Goal: Information Seeking & Learning: Learn about a topic

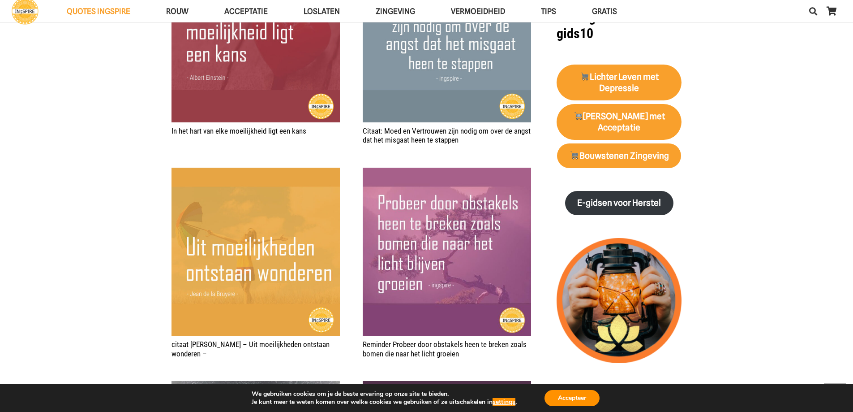
scroll to position [1299, 0]
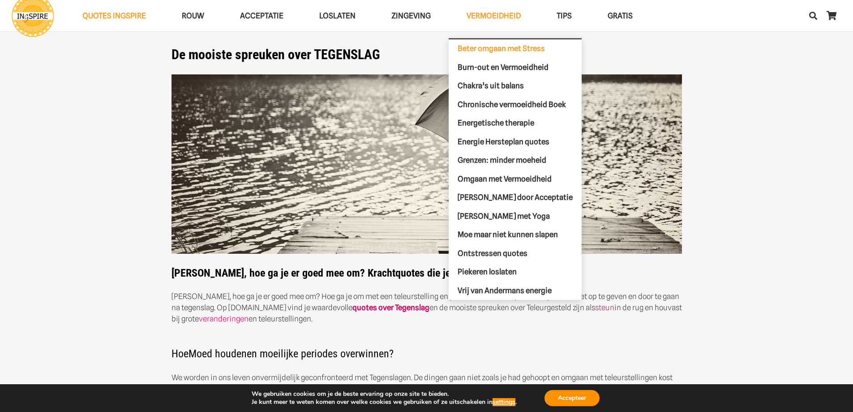
click at [495, 50] on span "Beter omgaan met Stress" at bounding box center [501, 48] width 87 height 9
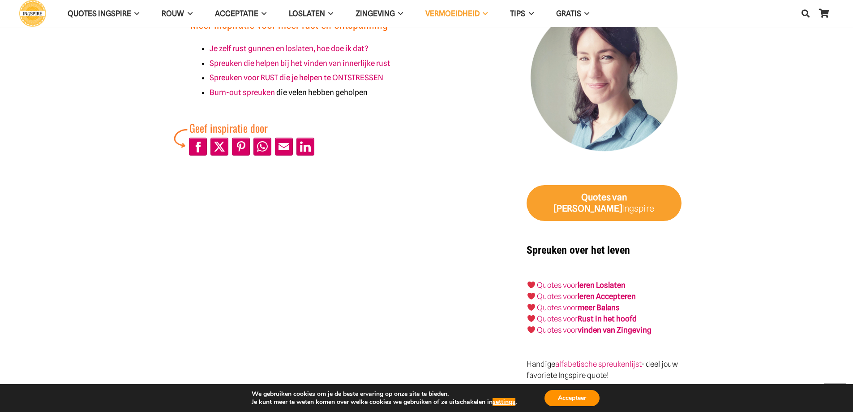
scroll to position [896, 0]
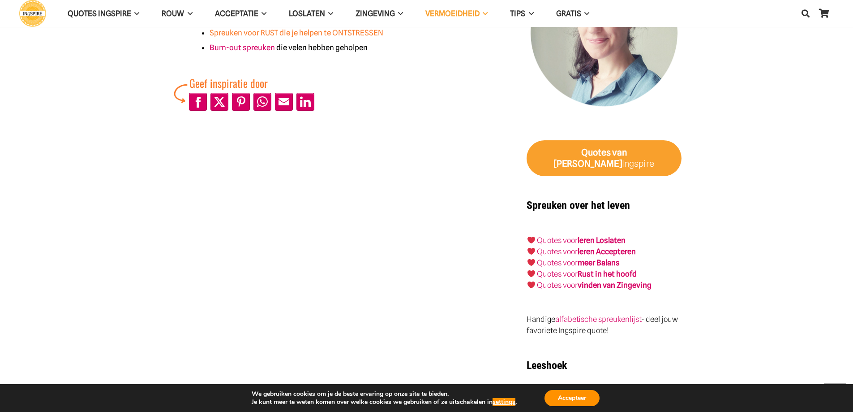
click at [317, 34] on link "Spreuken voor RUST die je helpen te ONTSTRESSEN" at bounding box center [297, 32] width 174 height 9
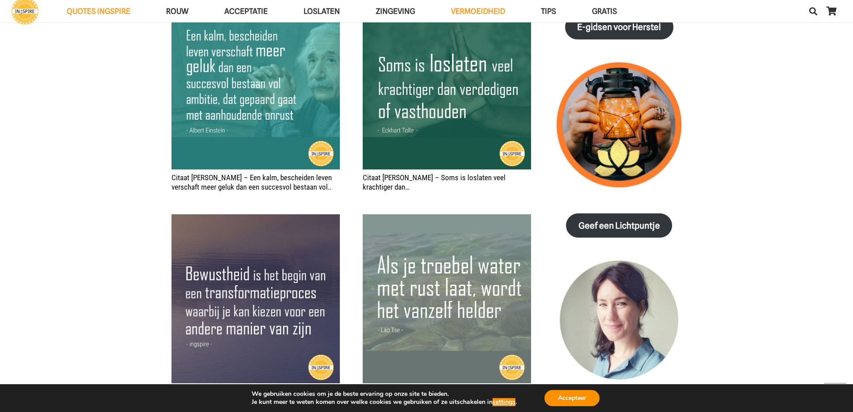
scroll to position [1075, 0]
